Goal: Transaction & Acquisition: Purchase product/service

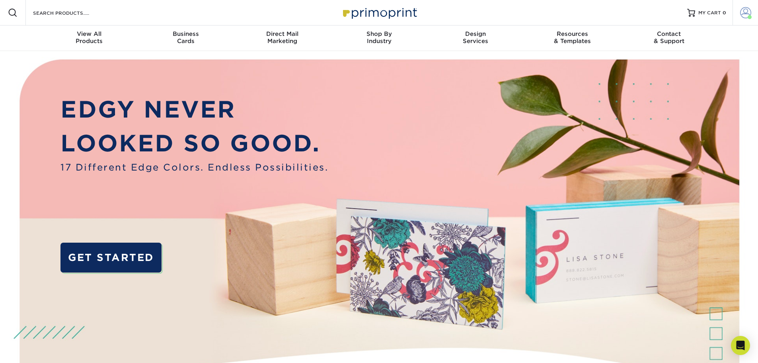
click at [746, 10] on span at bounding box center [745, 12] width 11 height 11
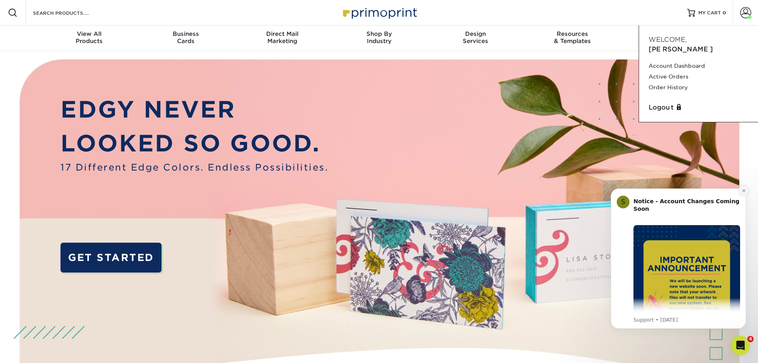
click at [745, 192] on icon "Dismiss notification" at bounding box center [744, 190] width 4 height 4
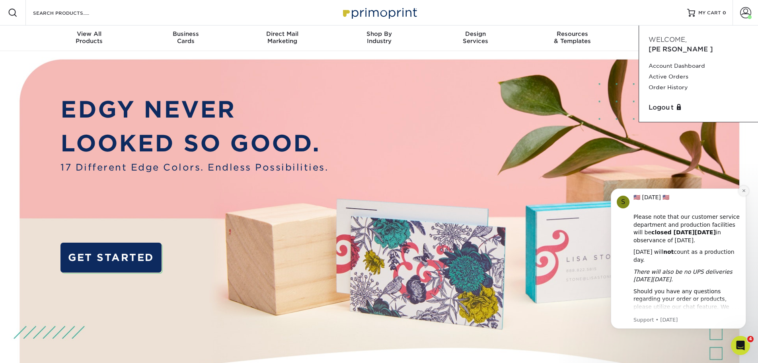
click at [744, 192] on icon "Dismiss notification" at bounding box center [744, 190] width 4 height 4
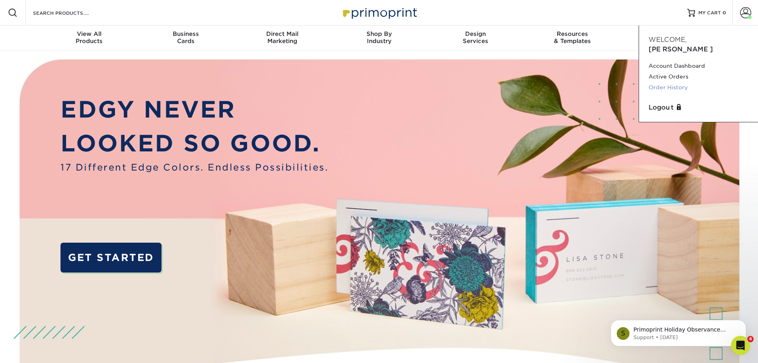
click at [662, 82] on link "Order History" at bounding box center [699, 87] width 100 height 11
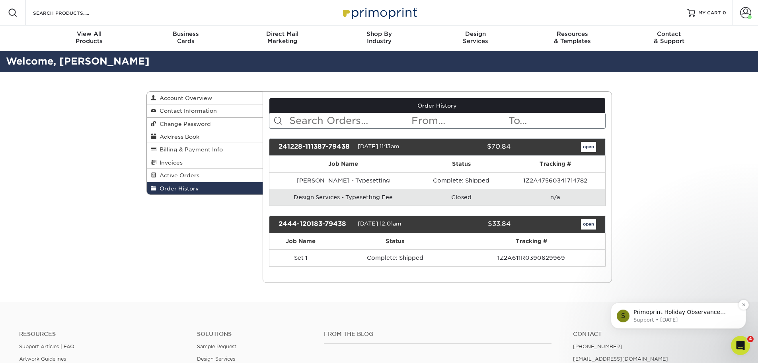
click at [690, 316] on p "Support • 21w ago" at bounding box center [685, 319] width 103 height 7
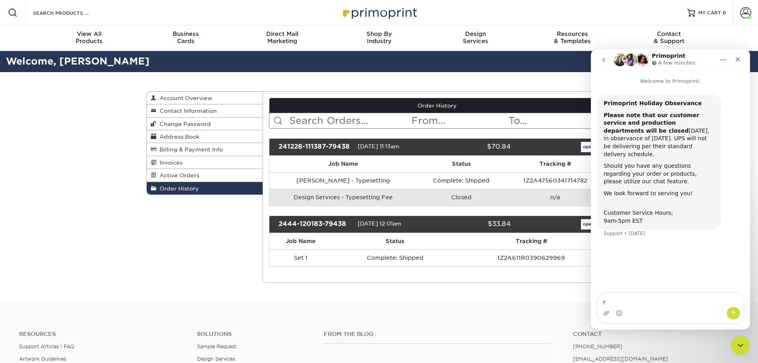
click at [654, 296] on textarea "r" at bounding box center [671, 300] width 146 height 14
type textarea "re"
click at [631, 299] on textarea "re" at bounding box center [671, 300] width 146 height 14
type textarea "reorder"
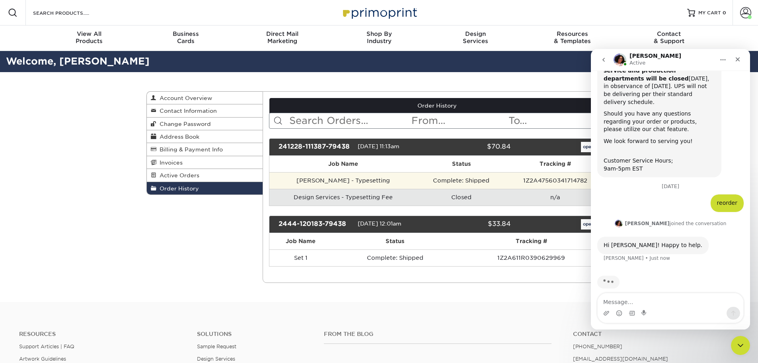
scroll to position [53, 0]
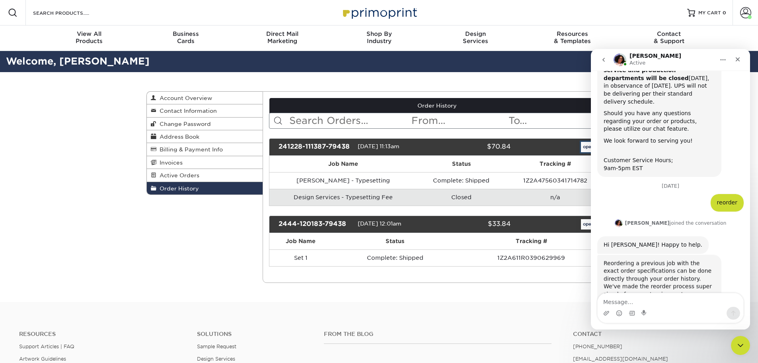
click at [583, 147] on link "open" at bounding box center [588, 147] width 15 height 10
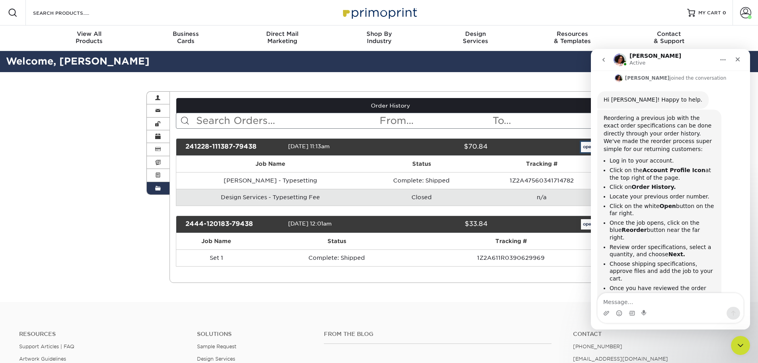
scroll to position [202, 0]
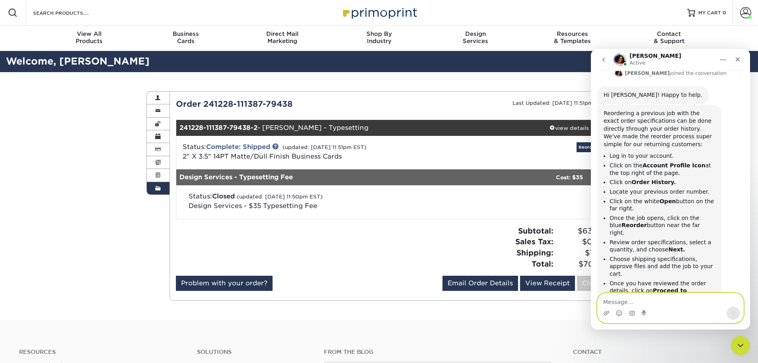
click at [666, 301] on textarea "Message…" at bounding box center [671, 300] width 146 height 14
type textarea "h"
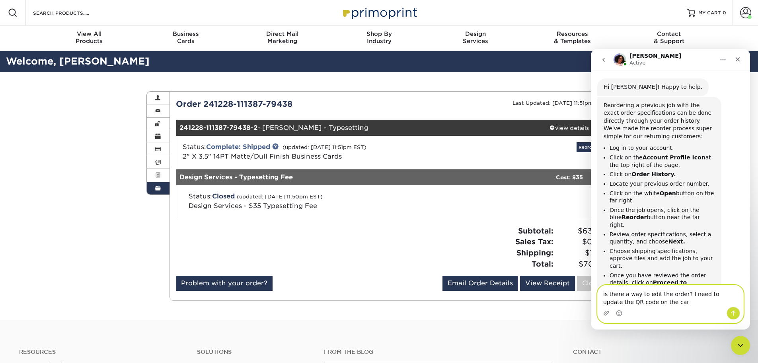
type textarea "is there a way to edit the order? I need to update the QR code on the card"
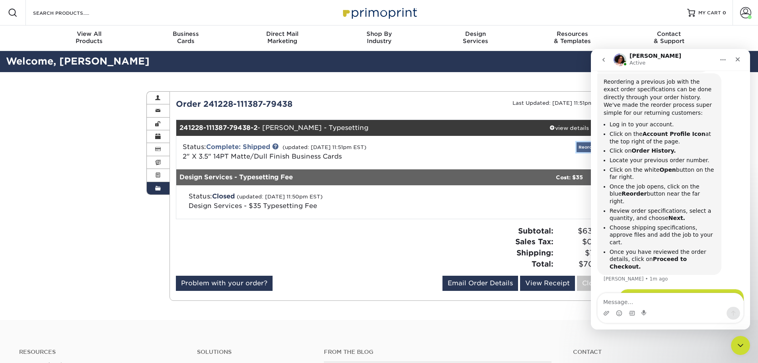
click at [586, 149] on link "Reorder" at bounding box center [588, 147] width 22 height 10
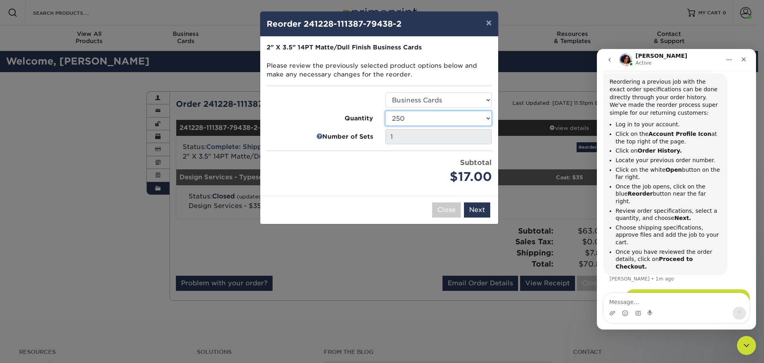
click at [412, 121] on select "100 250 500 1000 2500 5000 7500 10000 15000 20000 25000 30000 35000 40000 45000…" at bounding box center [438, 118] width 107 height 15
select select "52e3d710-0e8f-4d4d-8560-7d4d8655be69"
click at [385, 111] on select "100 250 500 1000 2500 5000 7500 10000 15000 20000 25000 30000 35000 40000 45000…" at bounding box center [438, 118] width 107 height 15
click at [451, 211] on button "Close" at bounding box center [446, 209] width 29 height 15
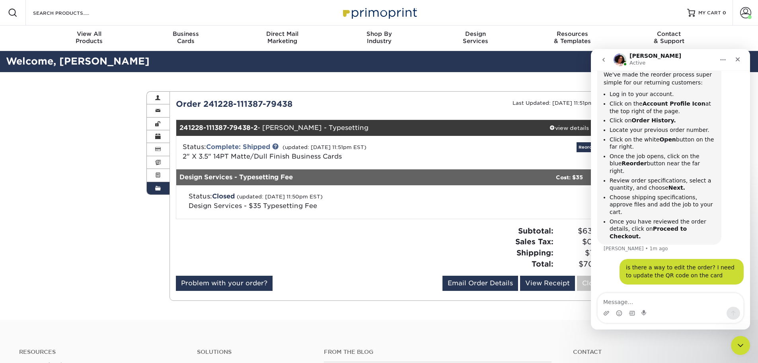
scroll to position [264, 0]
click at [601, 65] on button "go back" at bounding box center [603, 59] width 15 height 15
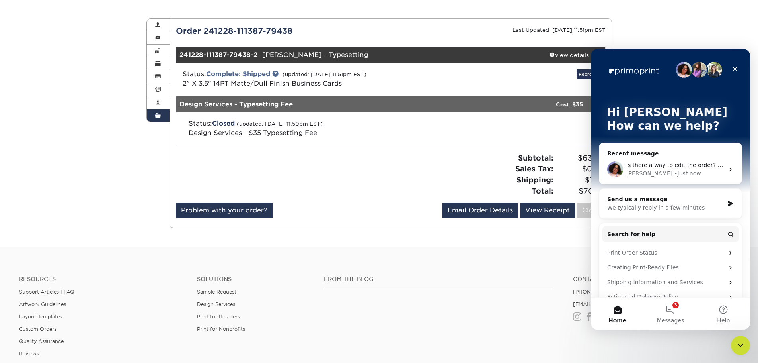
scroll to position [0, 0]
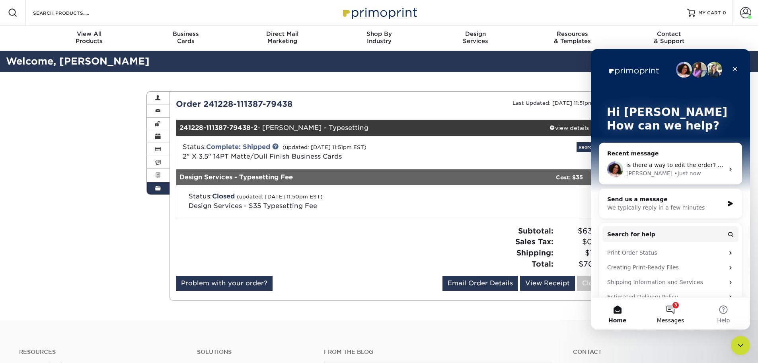
click at [669, 317] on span "Messages" at bounding box center [670, 320] width 27 height 6
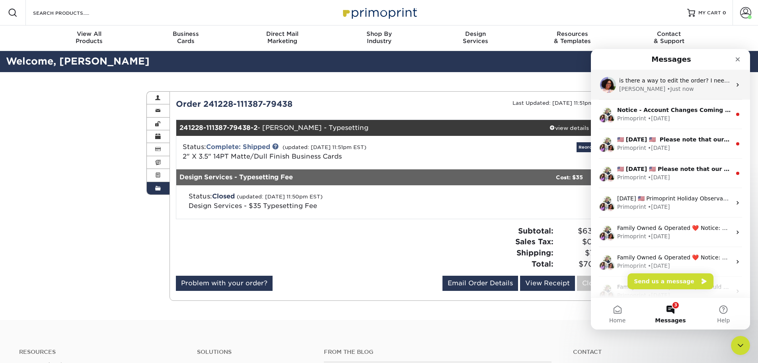
click at [667, 92] on div "• Just now" at bounding box center [680, 89] width 27 height 8
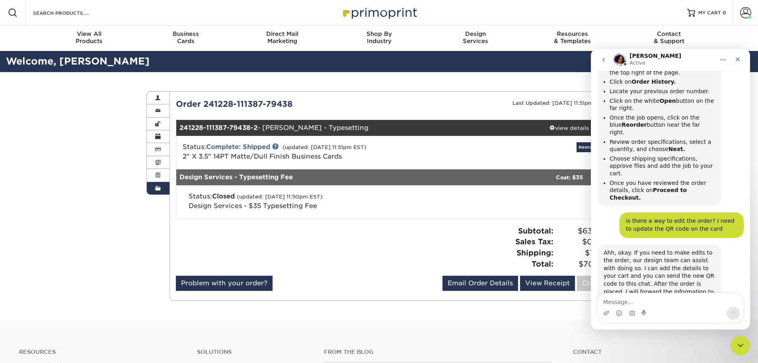
scroll to position [304, 0]
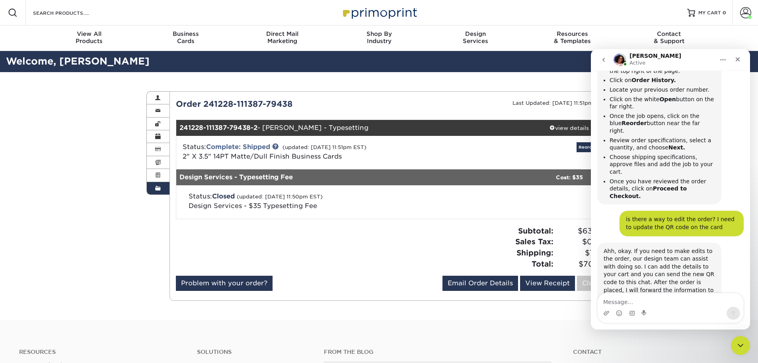
click at [682, 301] on textarea "Message…" at bounding box center [671, 300] width 146 height 14
drag, startPoint x: 613, startPoint y: 300, endPoint x: 655, endPoint y: 298, distance: 41.5
click at [654, 298] on textarea "so I n place" at bounding box center [671, 300] width 146 height 14
type textarea "so I can go ahead and place the order now?"
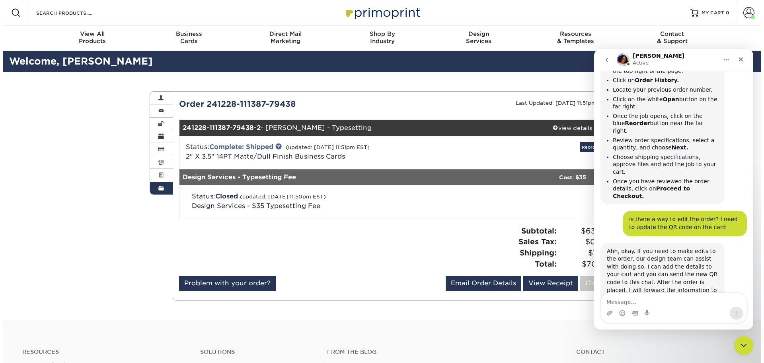
scroll to position [328, 0]
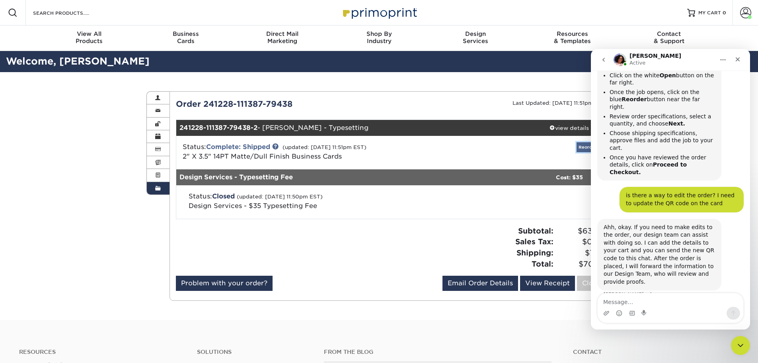
click at [582, 147] on link "Reorder" at bounding box center [588, 147] width 22 height 10
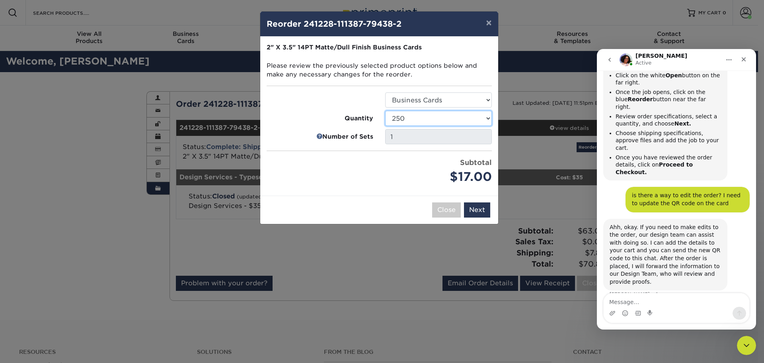
click at [415, 115] on select "100 250 500 1000 2500 5000 7500 10000 15000 20000 25000 30000 35000 40000 45000…" at bounding box center [438, 118] width 107 height 15
select select "52e3d710-0e8f-4d4d-8560-7d4d8655be69"
click at [385, 111] on select "100 250 500 1000 2500 5000 7500 10000 15000 20000 25000 30000 35000 40000 45000…" at bounding box center [438, 118] width 107 height 15
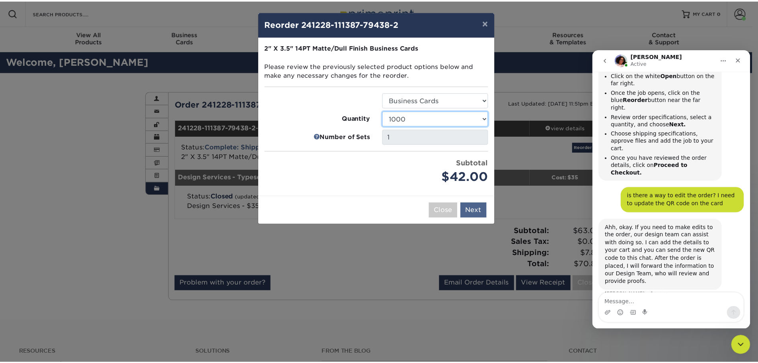
scroll to position [359, 0]
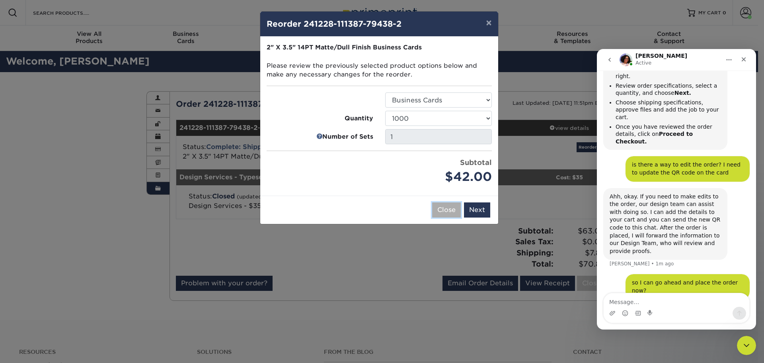
click at [443, 209] on button "Close" at bounding box center [446, 209] width 29 height 15
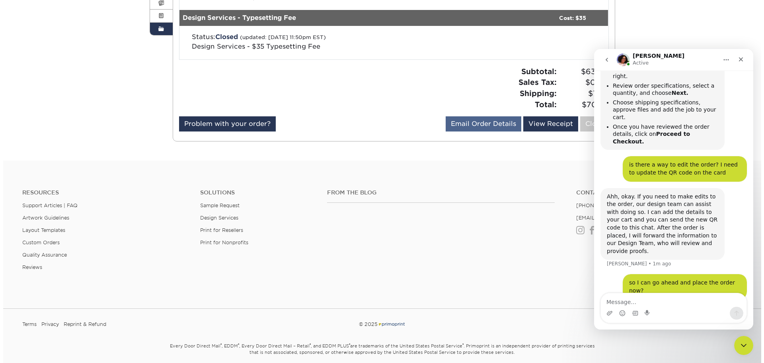
scroll to position [119, 0]
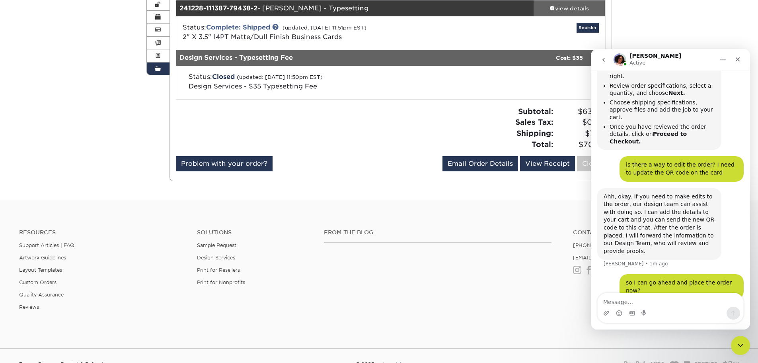
click at [552, 10] on span at bounding box center [553, 8] width 6 height 6
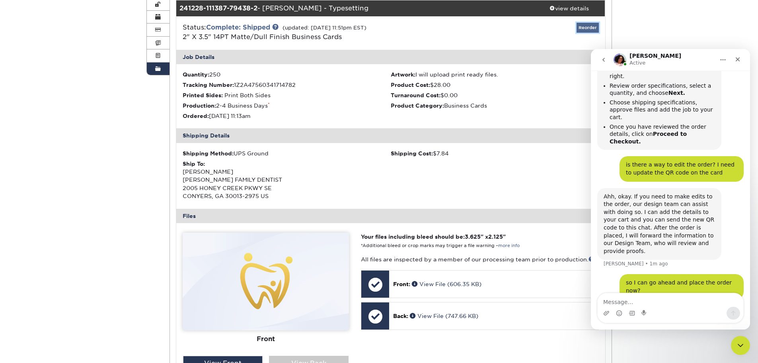
click at [586, 26] on link "Reorder" at bounding box center [588, 28] width 22 height 10
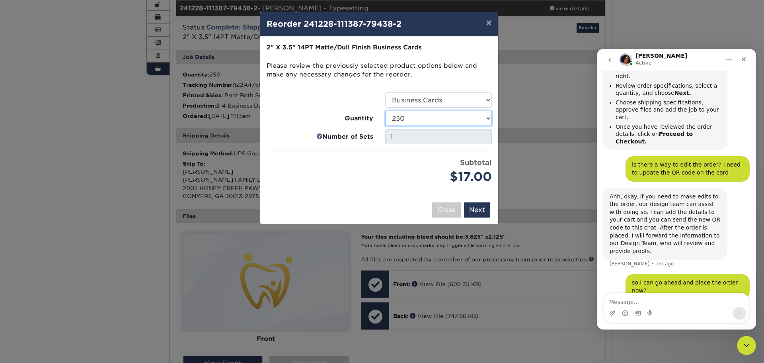
click at [447, 121] on select "100 250 500 1000 2500 5000 7500 10000 15000 20000 25000 30000 35000 40000 45000…" at bounding box center [438, 118] width 107 height 15
select select "52e3d710-0e8f-4d4d-8560-7d4d8655be69"
click at [385, 111] on select "100 250 500 1000 2500 5000 7500 10000 15000 20000 25000 30000 35000 40000 45000…" at bounding box center [438, 118] width 107 height 15
click at [478, 210] on button "Next" at bounding box center [477, 209] width 26 height 15
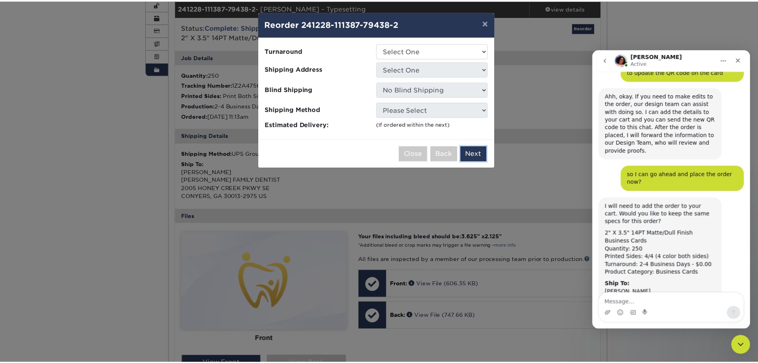
scroll to position [461, 0]
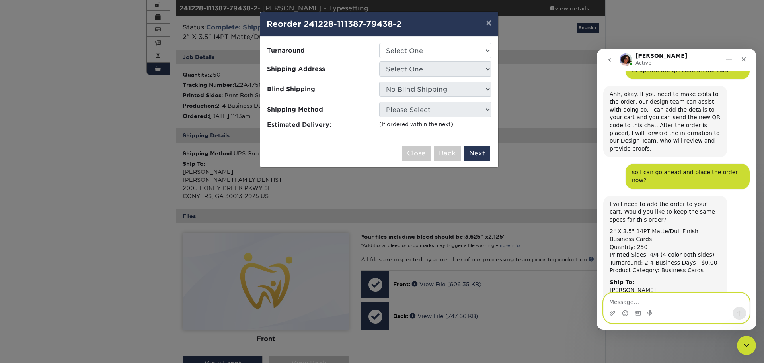
click at [671, 303] on textarea "Message…" at bounding box center [677, 300] width 146 height 14
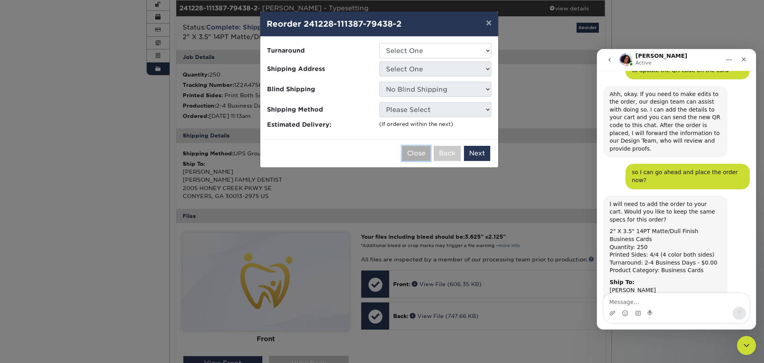
click at [426, 152] on button "Close" at bounding box center [416, 153] width 29 height 15
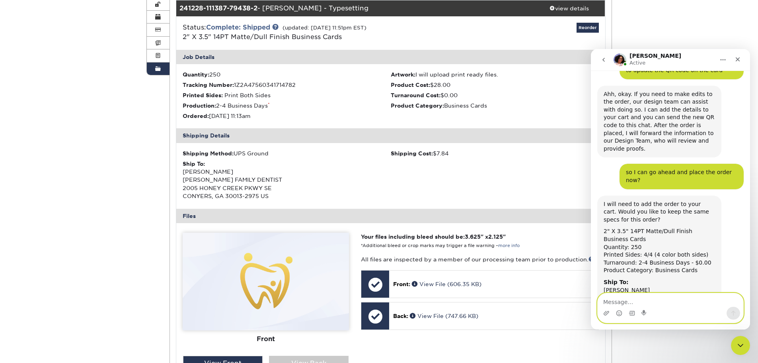
click at [641, 297] on textarea "Message…" at bounding box center [671, 300] width 146 height 14
type textarea "I want to order 1000 cards this time"
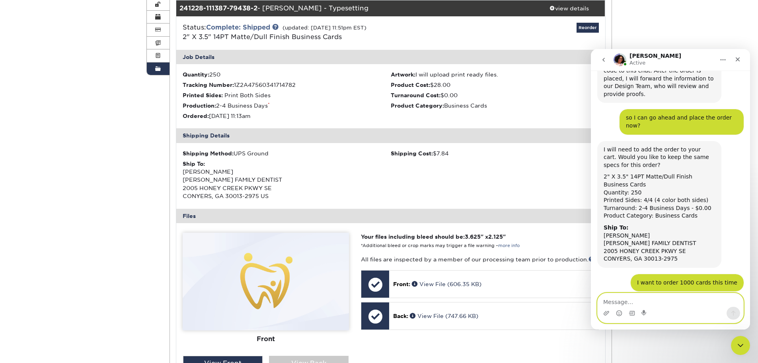
scroll to position [516, 0]
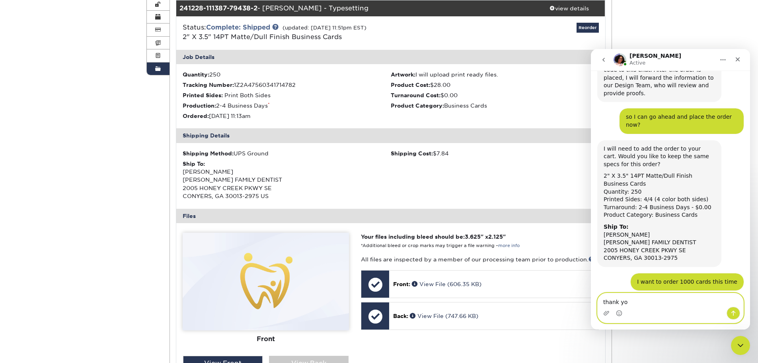
type textarea "thank you"
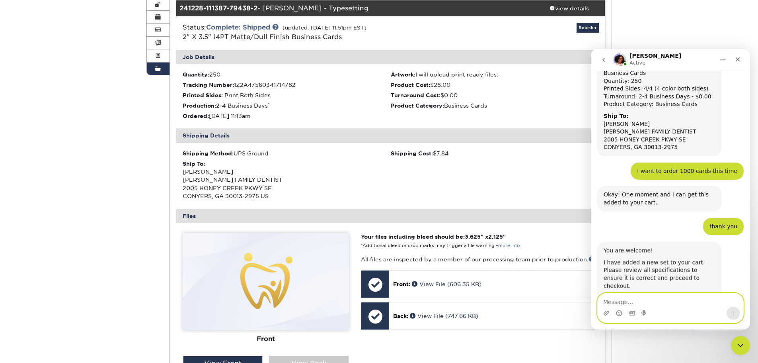
scroll to position [634, 0]
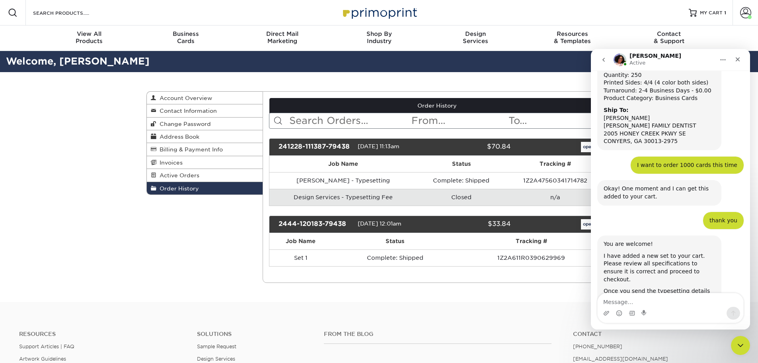
scroll to position [634, 0]
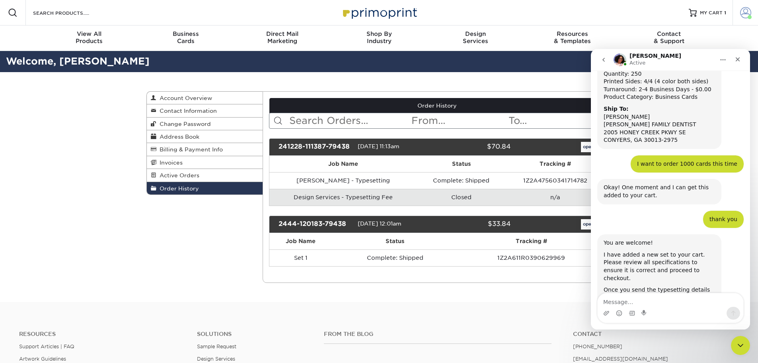
click at [743, 13] on span at bounding box center [745, 12] width 11 height 11
click at [707, 17] on link "MY CART 1" at bounding box center [707, 12] width 37 height 25
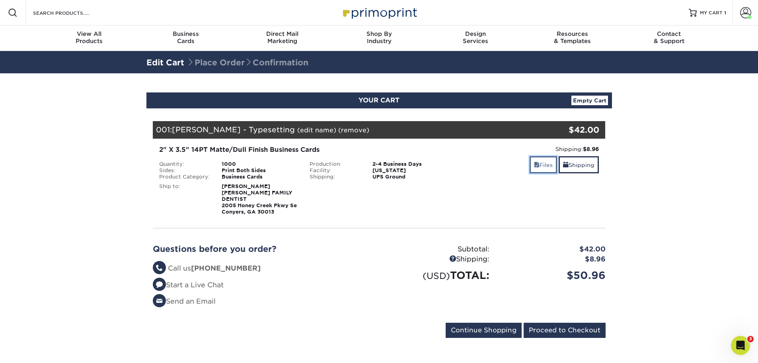
click at [546, 163] on link "Files" at bounding box center [543, 164] width 27 height 17
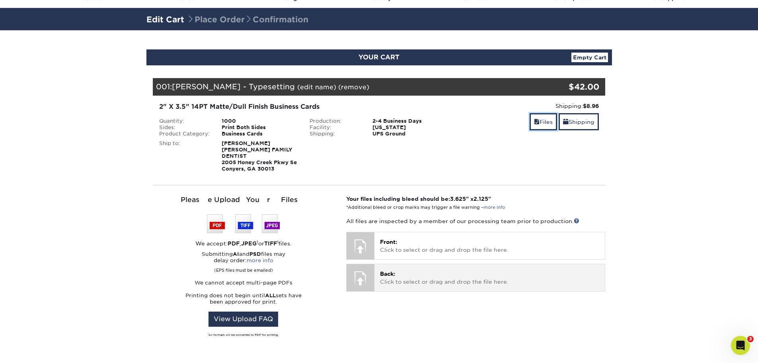
scroll to position [40, 0]
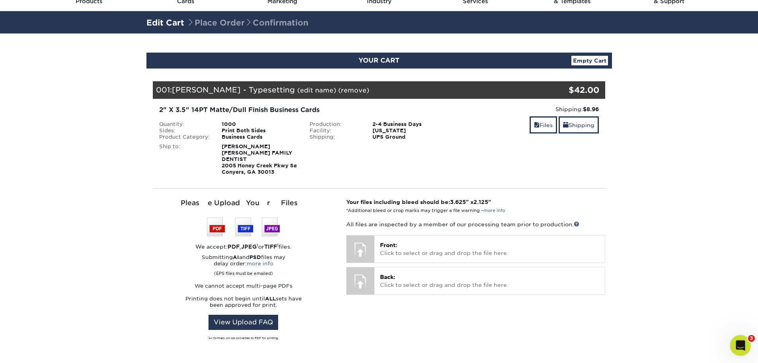
click at [746, 342] on div "Open Intercom Messenger" at bounding box center [739, 344] width 26 height 26
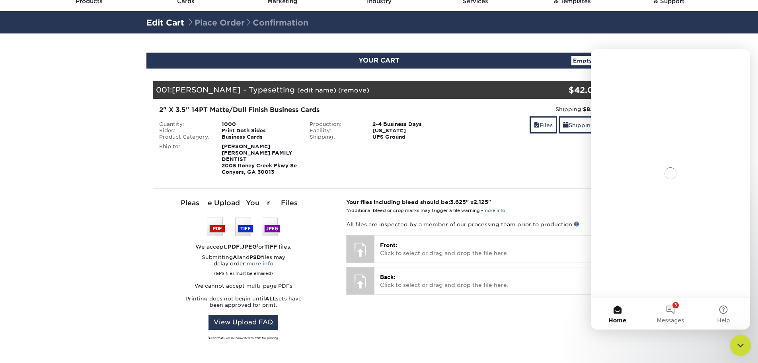
scroll to position [0, 0]
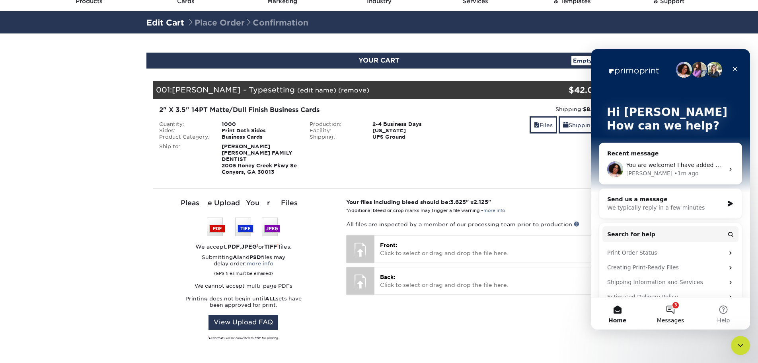
click at [674, 308] on button "3 Messages" at bounding box center [670, 313] width 53 height 32
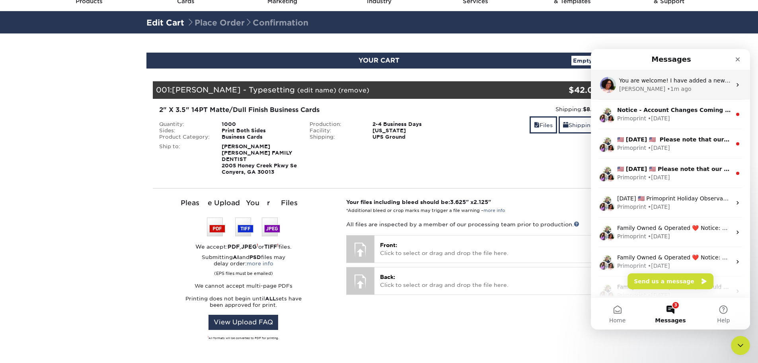
click at [646, 94] on div "You are welcome! I have added a new set to your cart. Please review all specifi…" at bounding box center [670, 84] width 159 height 29
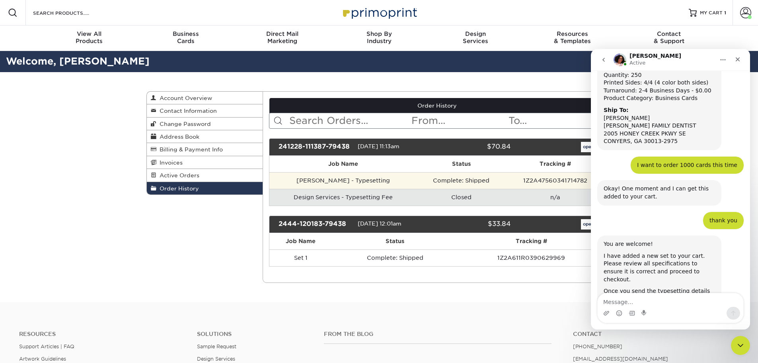
scroll to position [634, 0]
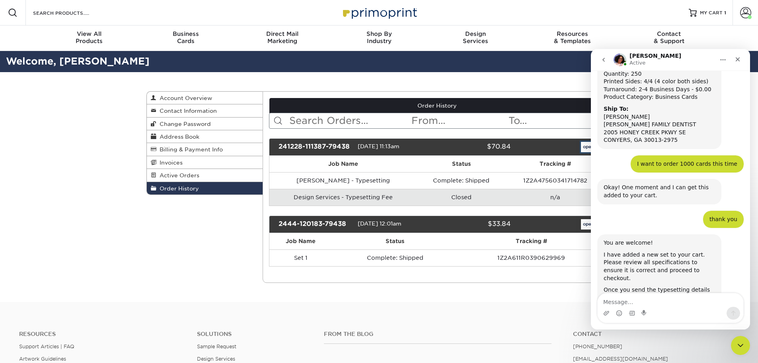
click at [584, 145] on link "open" at bounding box center [588, 147] width 15 height 10
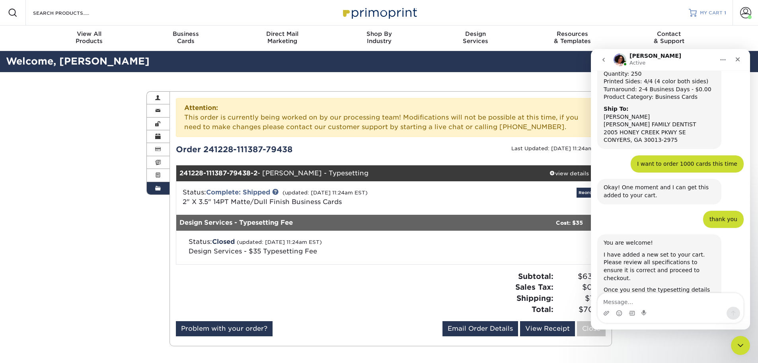
click at [706, 16] on span "MY CART" at bounding box center [711, 13] width 23 height 7
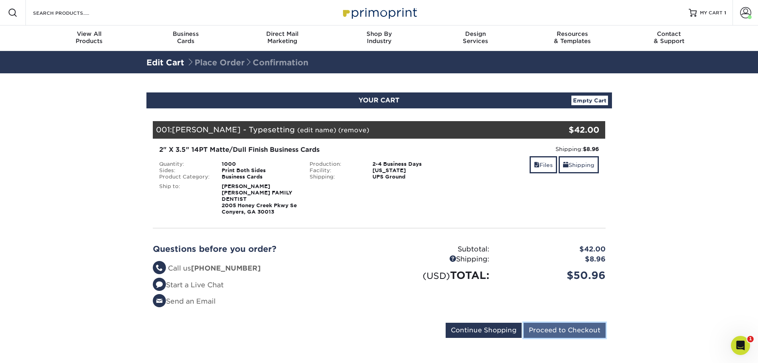
click at [552, 322] on input "Proceed to Checkout" at bounding box center [565, 329] width 82 height 15
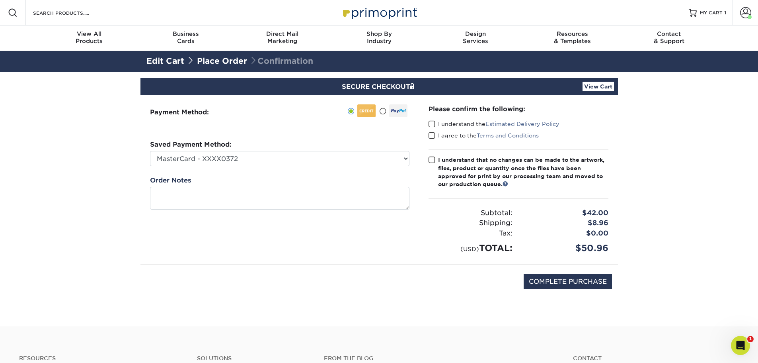
click at [431, 123] on span at bounding box center [432, 124] width 7 height 8
click at [0, 0] on input "I understand the Estimated Delivery Policy" at bounding box center [0, 0] width 0 height 0
click at [431, 135] on span at bounding box center [432, 136] width 7 height 8
click at [0, 0] on input "I agree to the Terms and Conditions" at bounding box center [0, 0] width 0 height 0
click at [430, 160] on span at bounding box center [432, 160] width 7 height 8
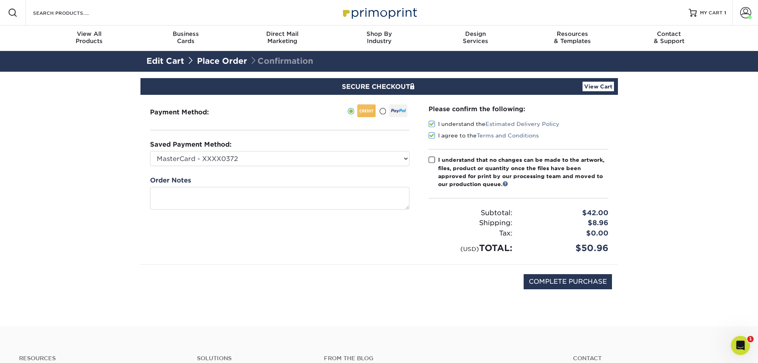
click at [0, 0] on input "I understand that no changes can be made to the artwork, files, product or quan…" at bounding box center [0, 0] width 0 height 0
click at [384, 158] on select "MasterCard - XXXX0372 New Credit Card" at bounding box center [279, 158] width 259 height 15
select select
click at [150, 151] on select "MasterCard - XXXX0372 New Credit Card" at bounding box center [279, 158] width 259 height 15
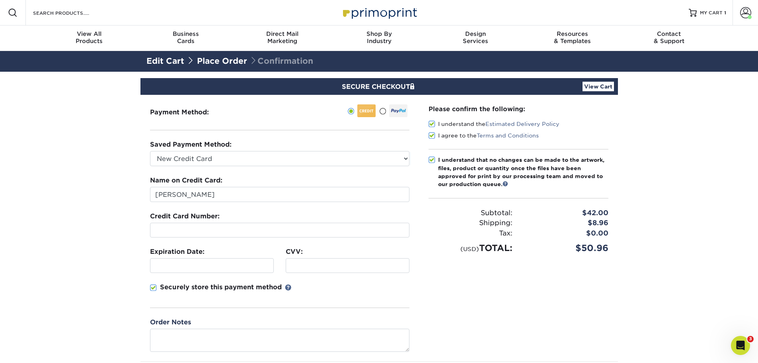
click at [246, 302] on div "Securely store this payment method" at bounding box center [279, 294] width 259 height 25
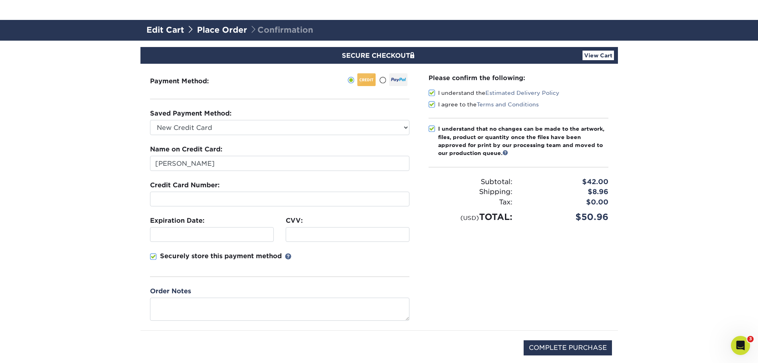
scroll to position [80, 0]
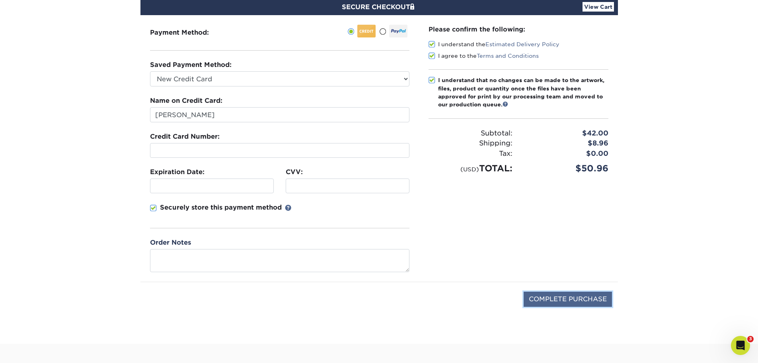
click at [561, 302] on input "COMPLETE PURCHASE" at bounding box center [568, 298] width 88 height 15
type input "PROCESSING, PLEASE WAIT..."
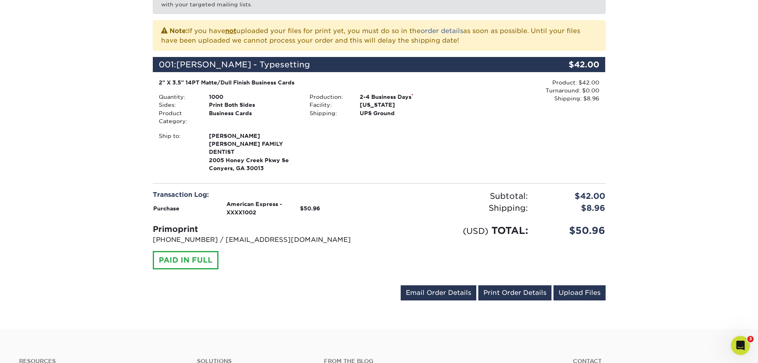
scroll to position [119, 0]
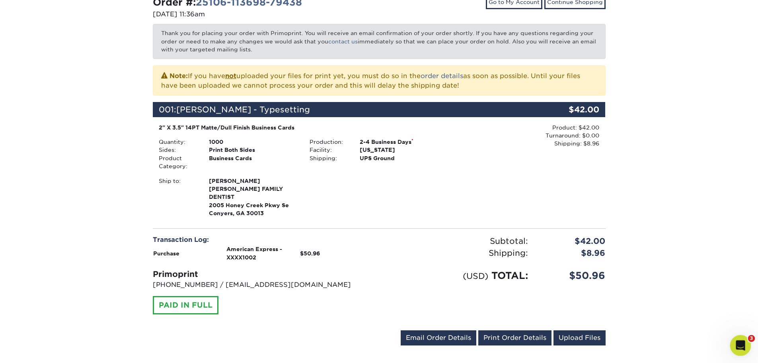
click at [743, 347] on div "Open Intercom Messenger" at bounding box center [739, 344] width 26 height 26
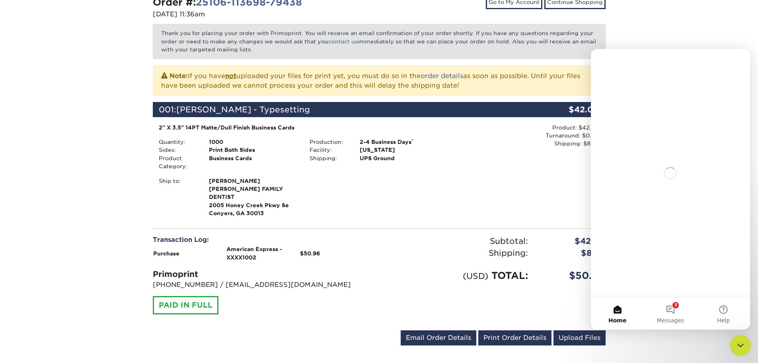
scroll to position [0, 0]
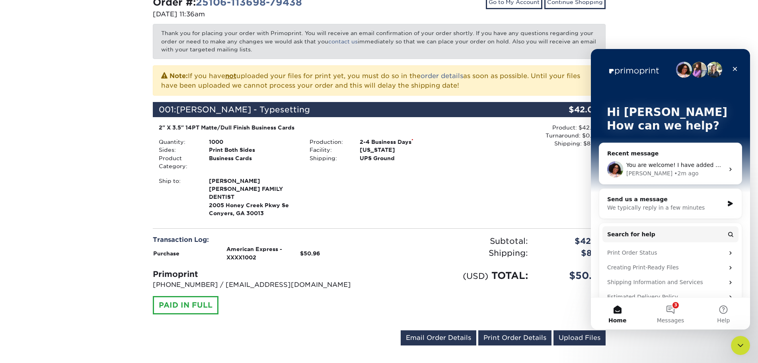
click at [665, 173] on div "[PERSON_NAME] • 2m ago" at bounding box center [675, 173] width 98 height 8
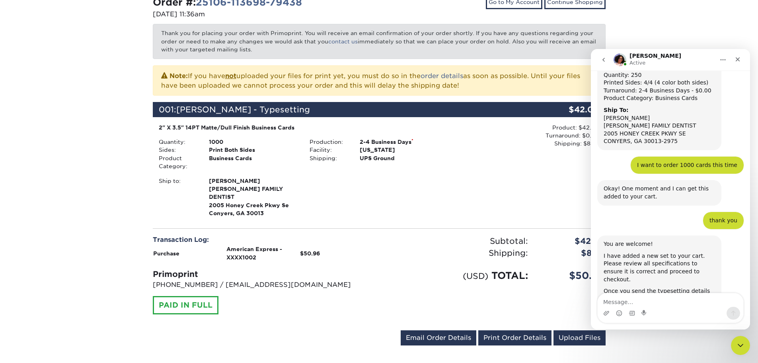
scroll to position [634, 0]
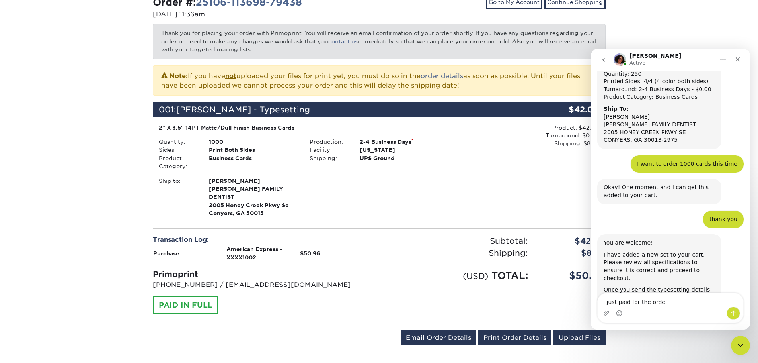
type textarea "I just paid for the order"
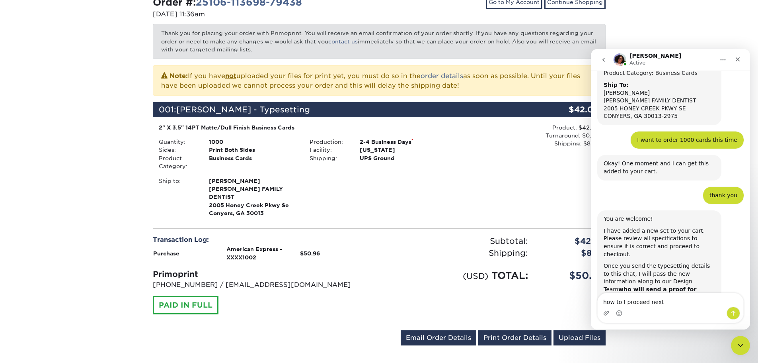
type textarea "how to I proceed next?"
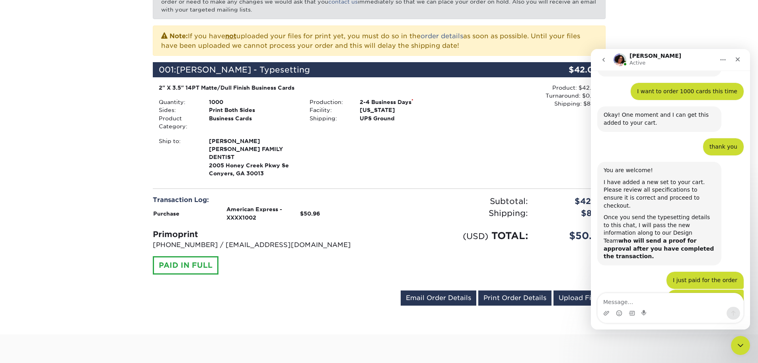
scroll to position [715, 0]
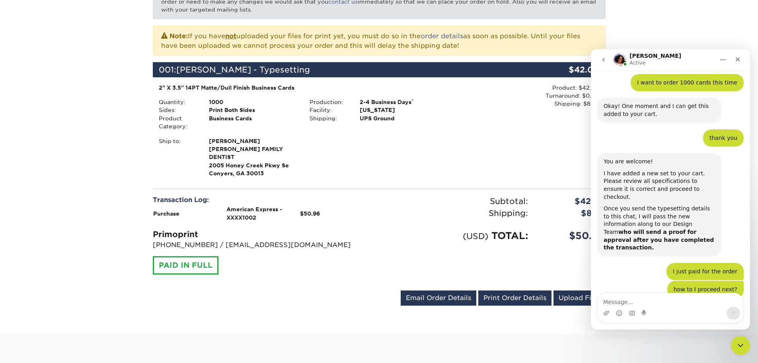
click at [652, 304] on textarea "Message…" at bounding box center [671, 300] width 146 height 14
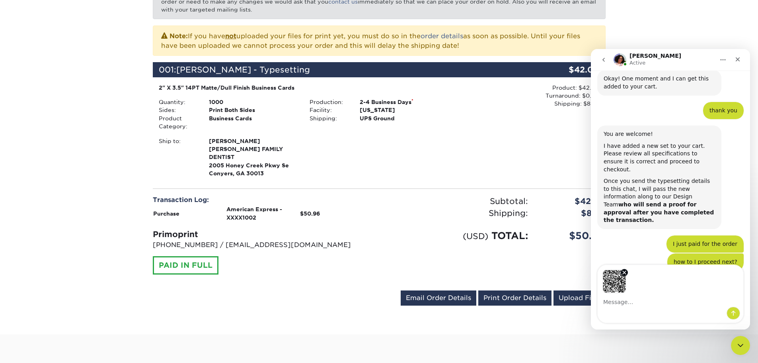
scroll to position [743, 0]
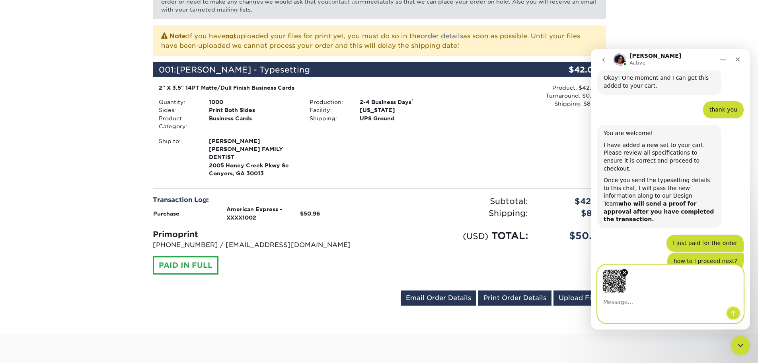
click at [735, 314] on icon "Send a message…" at bounding box center [733, 313] width 6 height 6
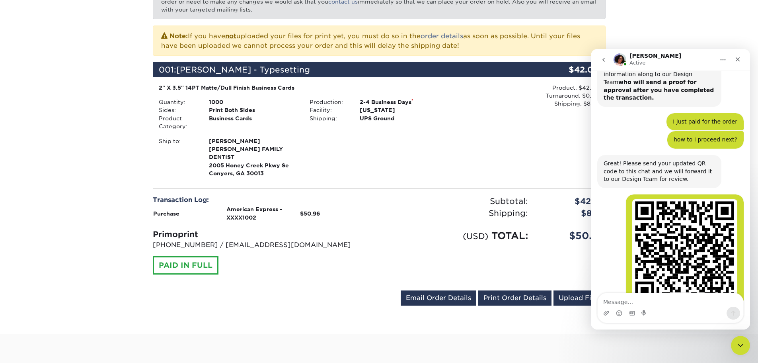
scroll to position [874, 0]
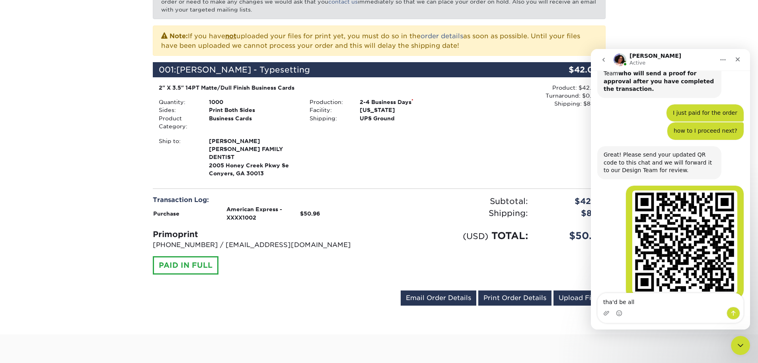
click at [611, 302] on textarea "tha'd be all" at bounding box center [671, 300] width 146 height 14
click at [642, 299] on textarea "that'd be all" at bounding box center [671, 300] width 146 height 14
type textarea "that'd be all, thanks a lot [PERSON_NAME]"
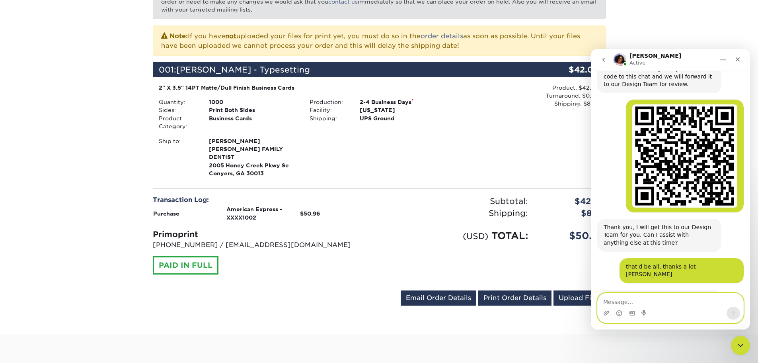
scroll to position [966, 0]
